Goal: Information Seeking & Learning: Learn about a topic

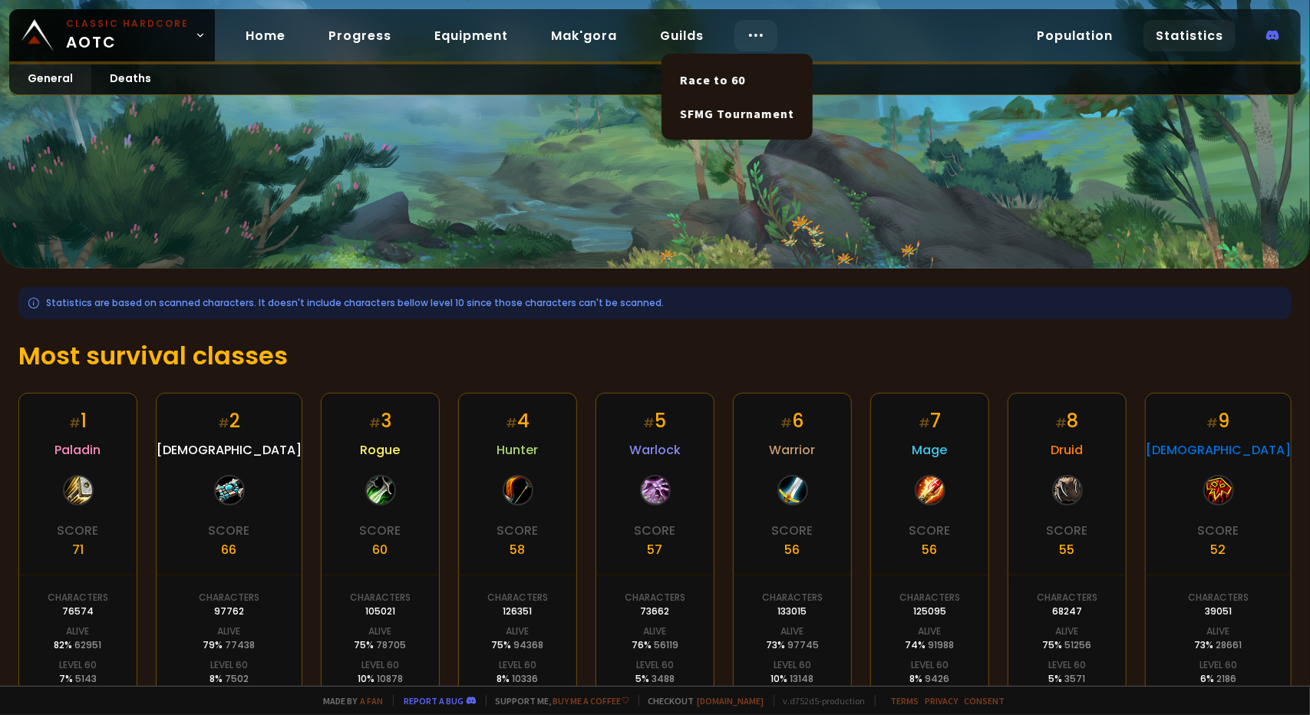
click at [747, 39] on icon at bounding box center [756, 35] width 18 height 18
click at [680, 30] on link "Guilds" at bounding box center [682, 35] width 68 height 31
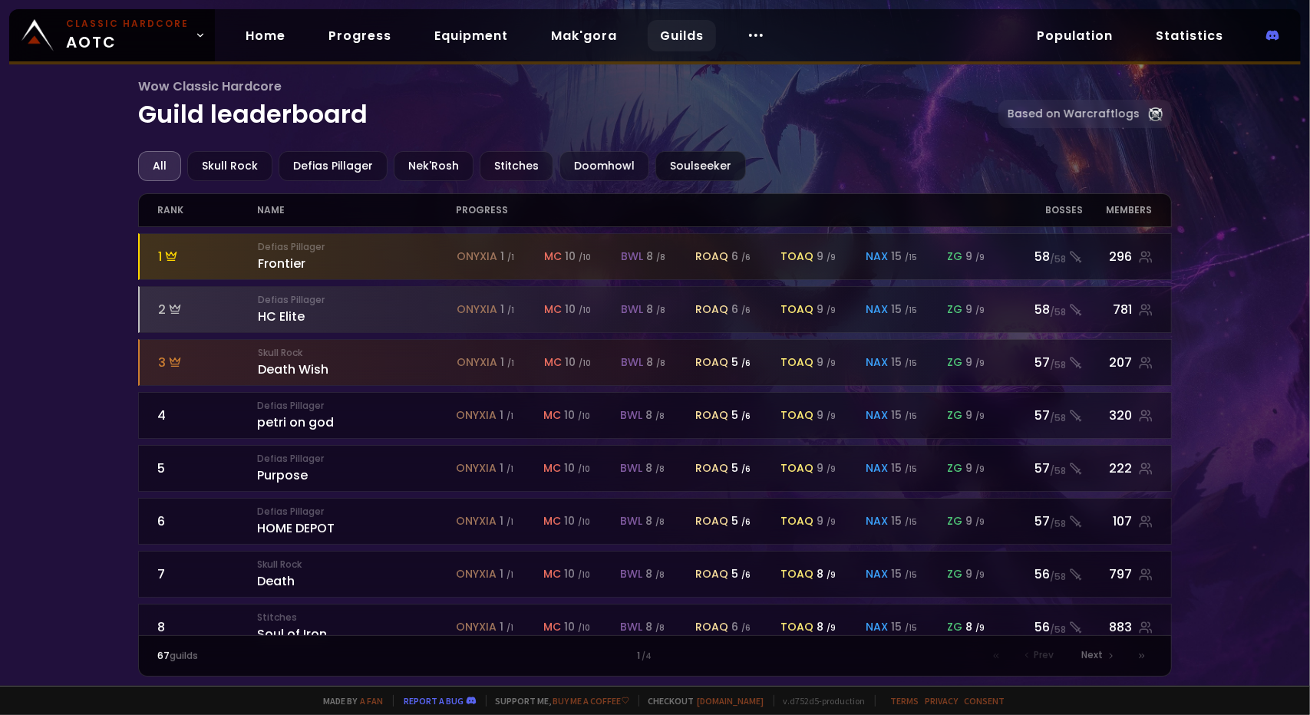
click at [662, 168] on div "Soulseeker" at bounding box center [701, 166] width 91 height 30
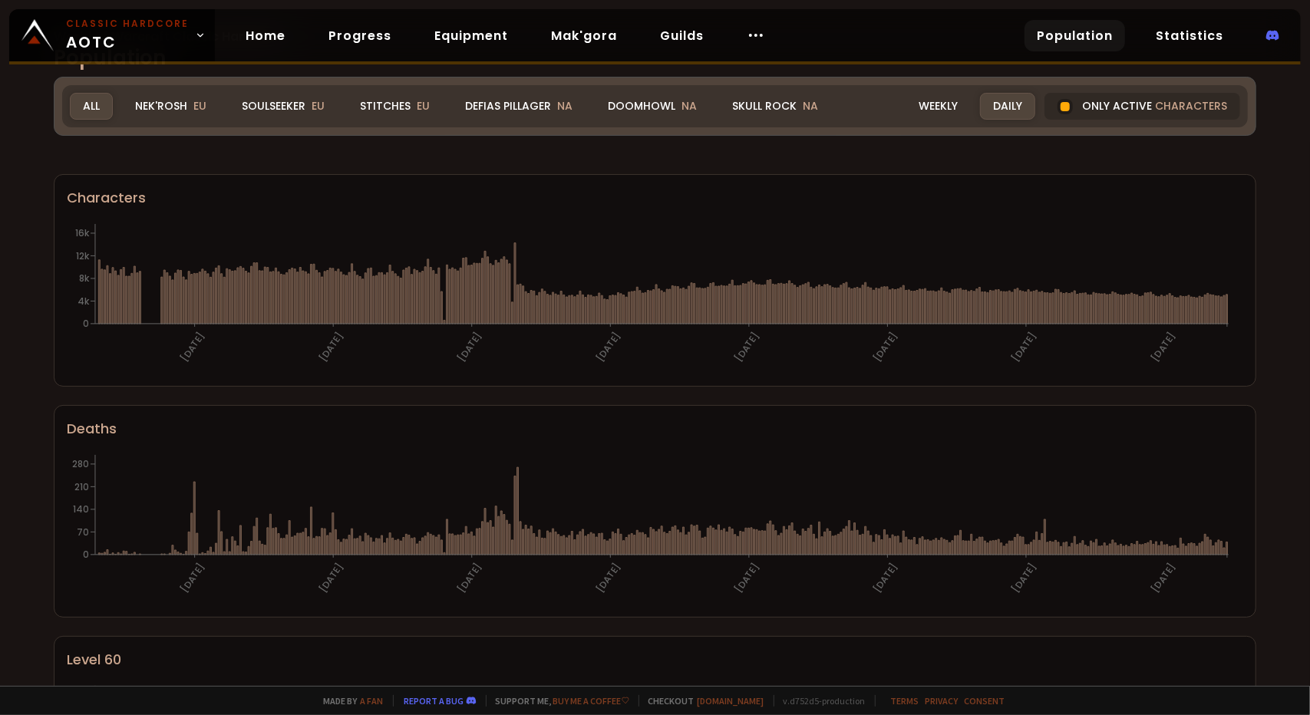
scroll to position [692, 0]
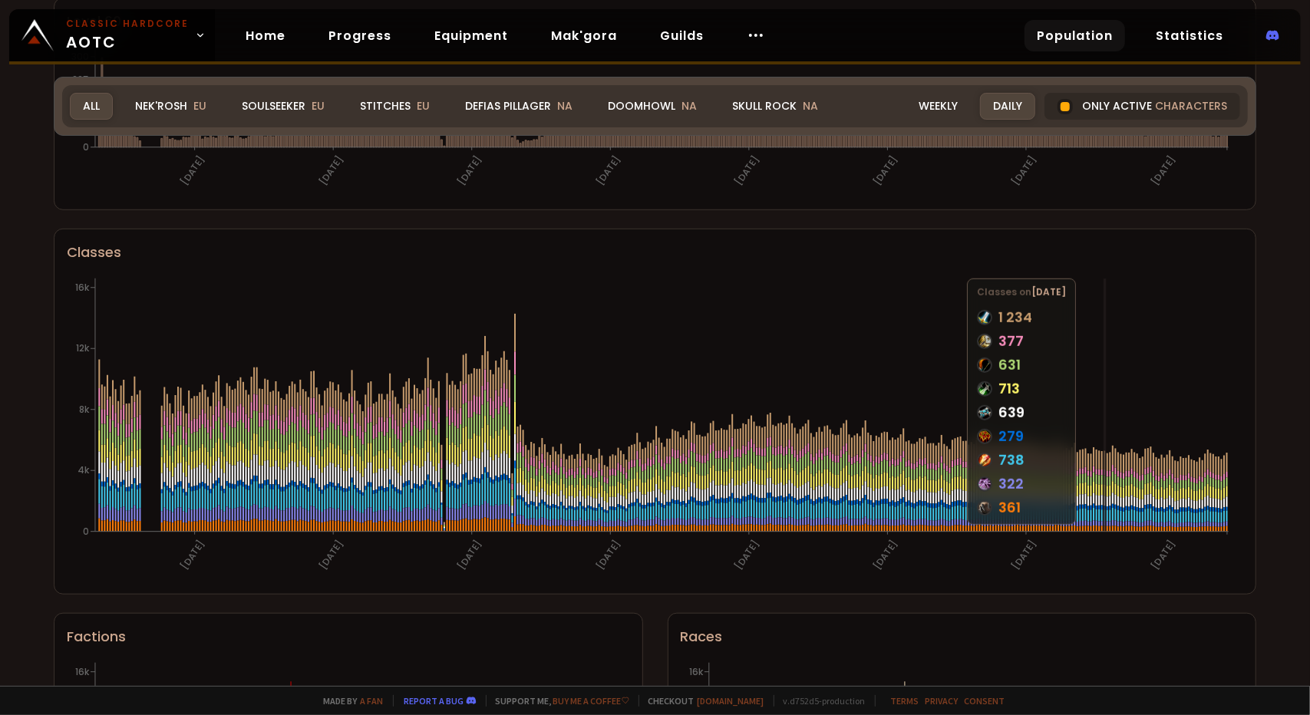
click at [1105, 476] on icon at bounding box center [1105, 481] width 2 height 10
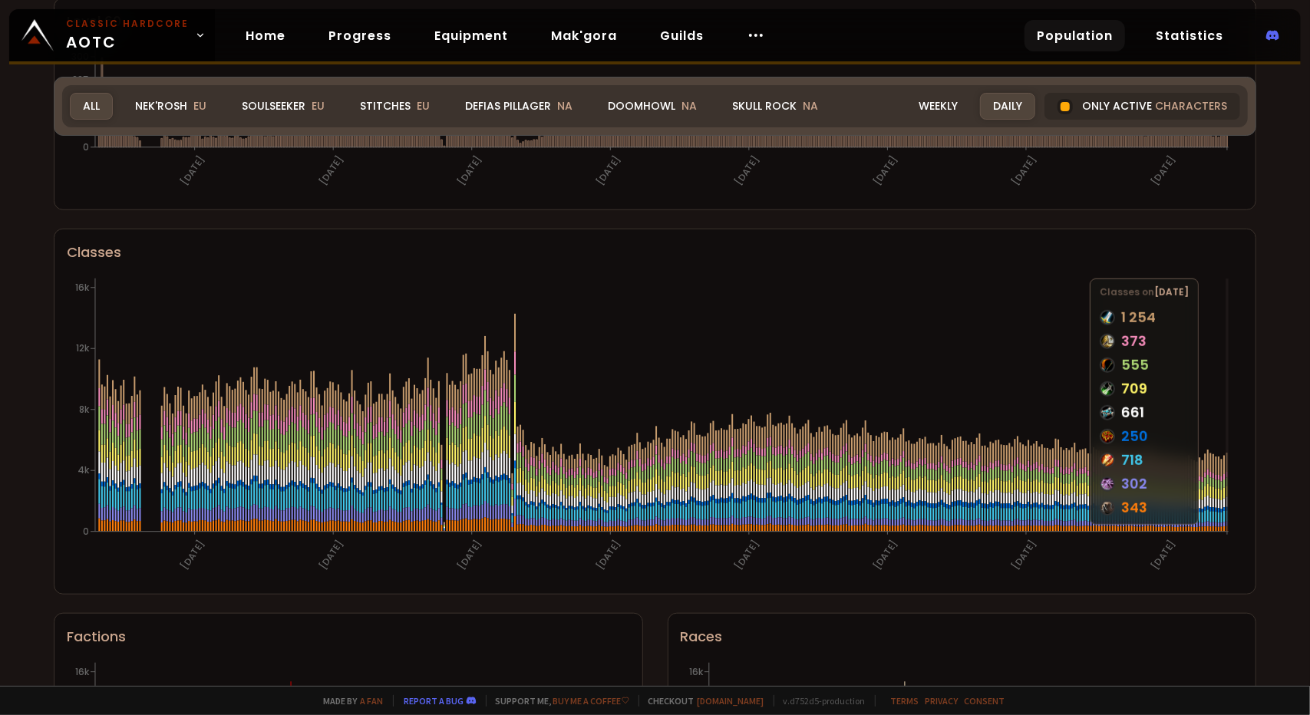
click at [1228, 481] on icon "26-07-24 15-09-24 05-11-24 26-12-24 15-02-25 07-04-25 28-05-25 10-08-25 0 4k 8k…" at bounding box center [650, 428] width 1166 height 307
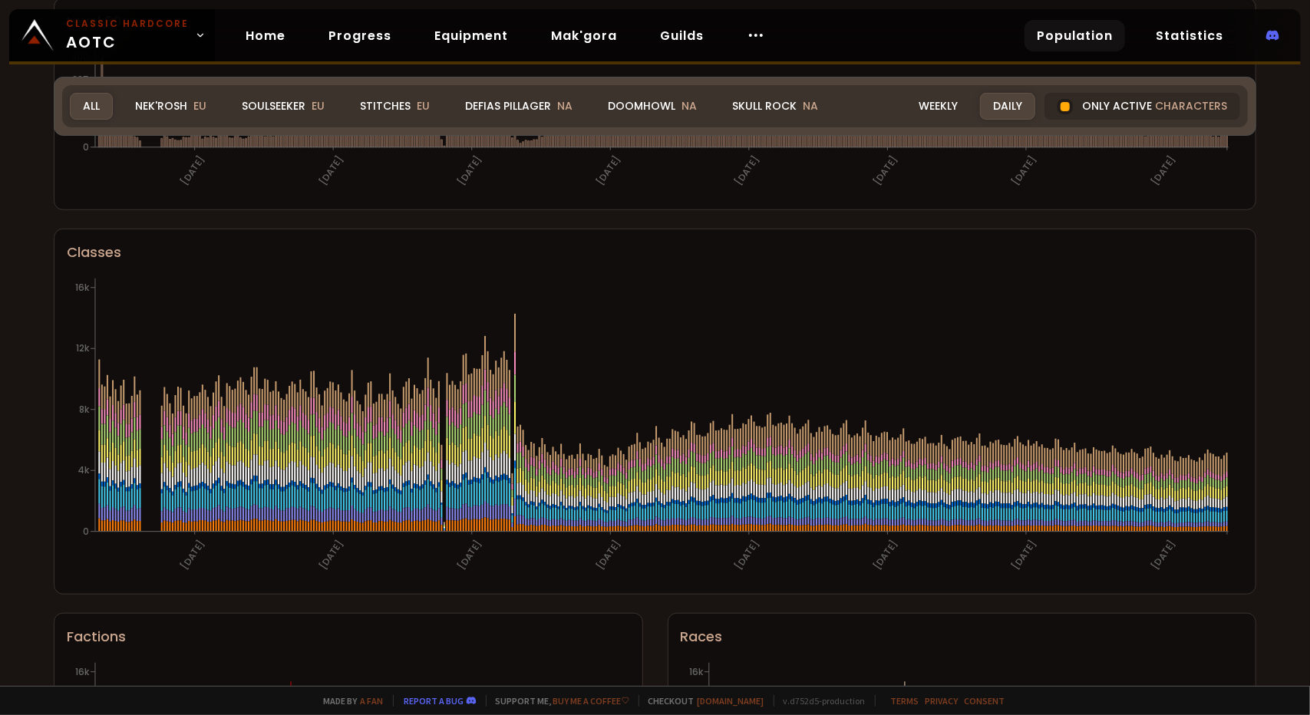
drag, startPoint x: 297, startPoint y: 101, endPoint x: 1225, endPoint y: 441, distance: 988.7
click at [297, 101] on div "Soulseeker EU" at bounding box center [283, 106] width 109 height 27
click at [1225, 441] on icon "26-07-24 15-09-24 05-11-24 26-12-24 15-02-25 07-04-25 28-05-25 10-08-25 0 4k 8k…" at bounding box center [650, 428] width 1166 height 307
